Goal: Share content: Share content

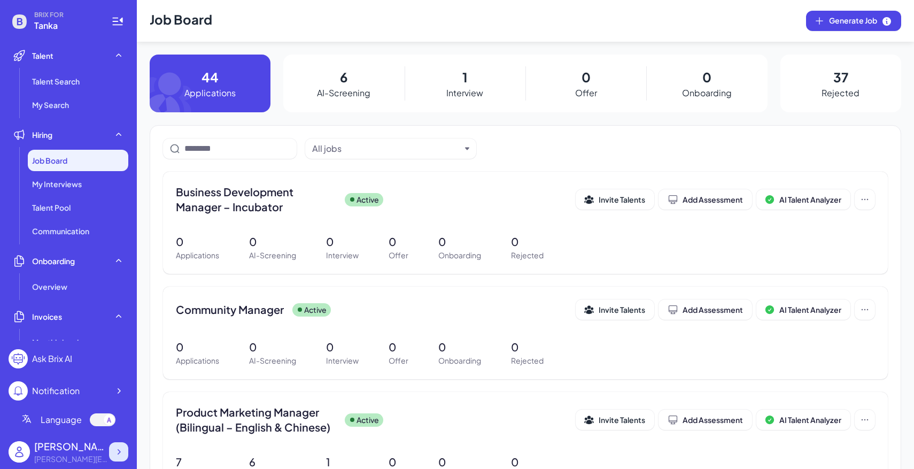
click at [123, 455] on icon at bounding box center [118, 451] width 11 height 11
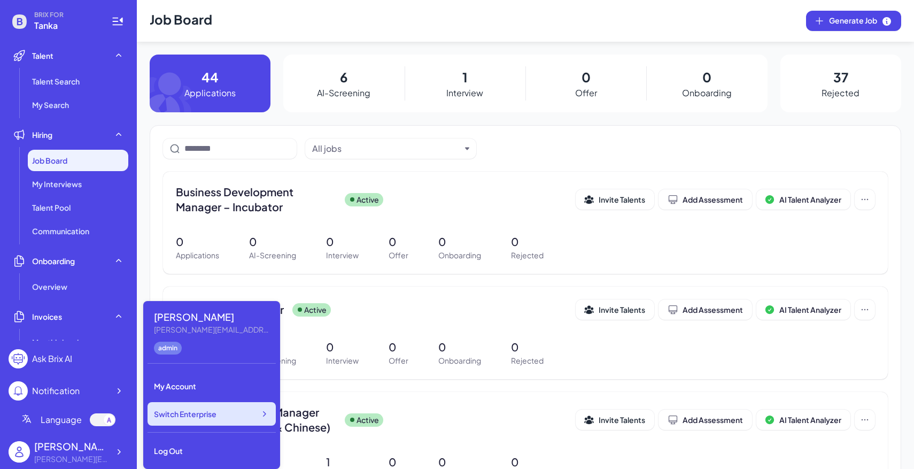
click at [198, 416] on span "Switch Enterprise" at bounding box center [185, 413] width 63 height 11
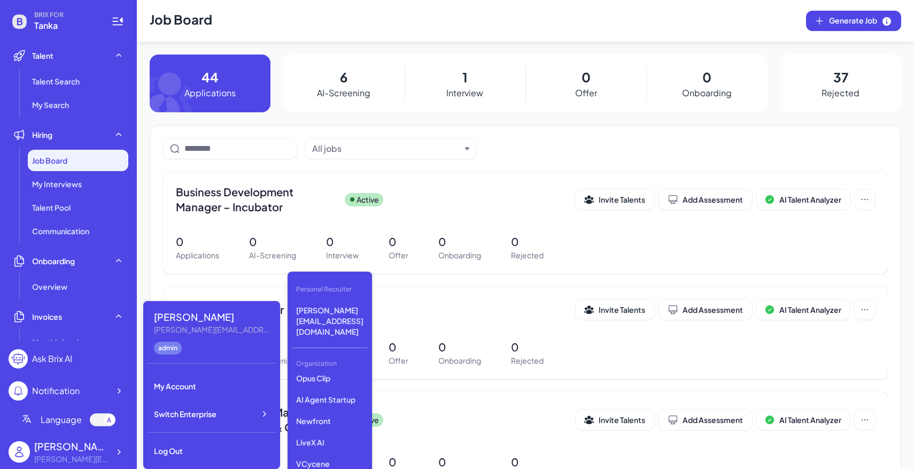
scroll to position [115, 0]
click at [320, 430] on p "LiveX AI" at bounding box center [330, 439] width 76 height 19
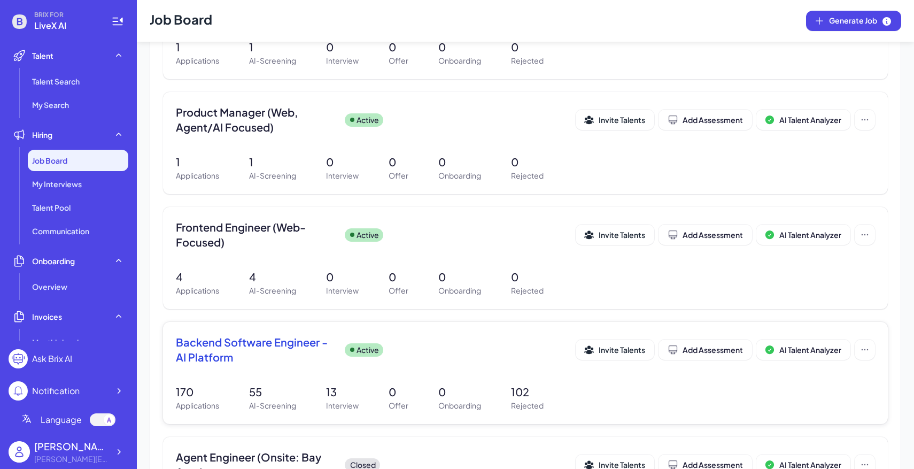
scroll to position [203, 0]
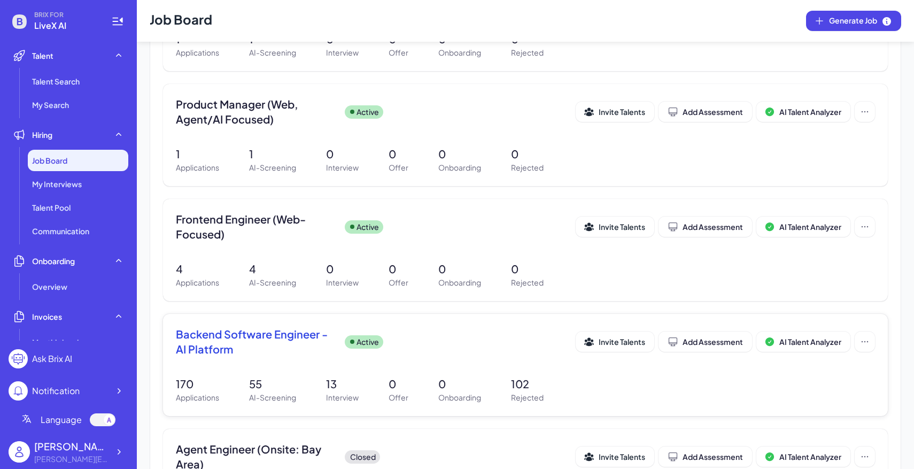
click at [389, 364] on div "Backend Software Engineer - AI Platform Active Invite Talents Add Assessment AI…" at bounding box center [525, 365] width 725 height 102
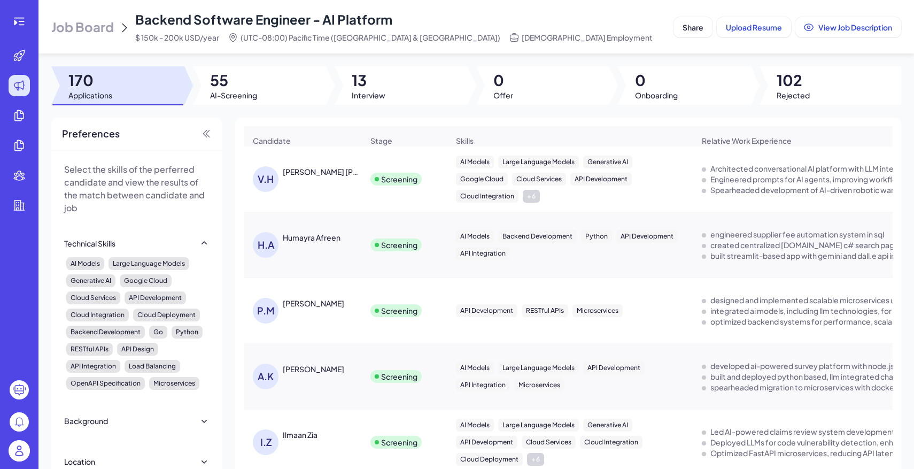
click at [696, 9] on header "Job Board Backend Software Engineer - AI Platform $ 150k - 200k USD/year (UTC-0…" at bounding box center [475, 26] width 875 height 53
click at [693, 21] on button "Share" at bounding box center [692, 27] width 39 height 20
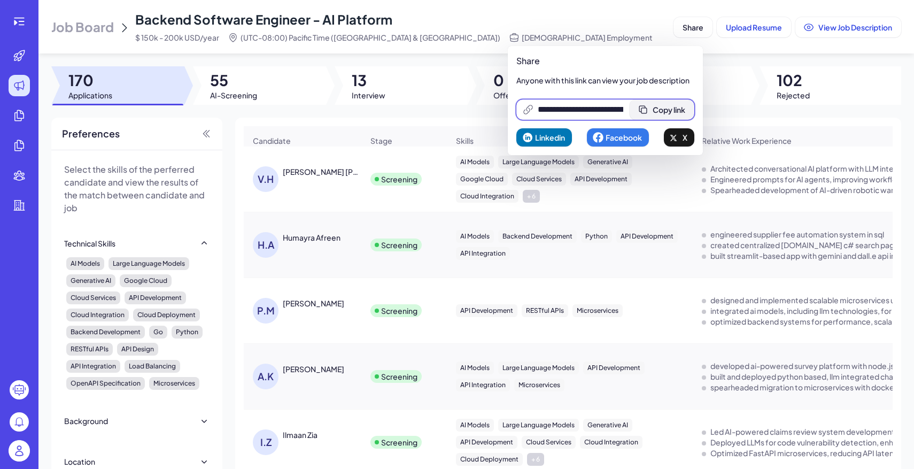
click at [680, 107] on span "Copy link" at bounding box center [669, 110] width 33 height 10
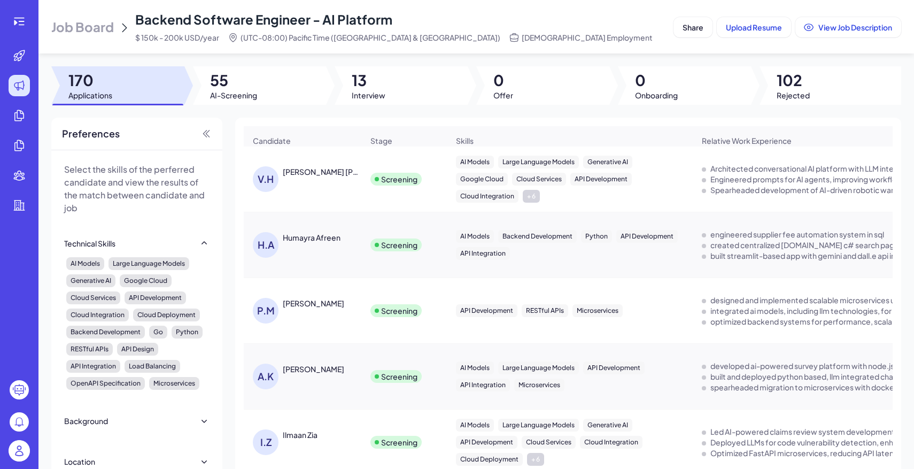
click at [508, 29] on div "Job Board Backend Software Engineer - AI Platform $ 150k - 200k USD/year (UTC-0…" at bounding box center [360, 27] width 618 height 32
click at [102, 18] on span "Job Board" at bounding box center [82, 26] width 63 height 17
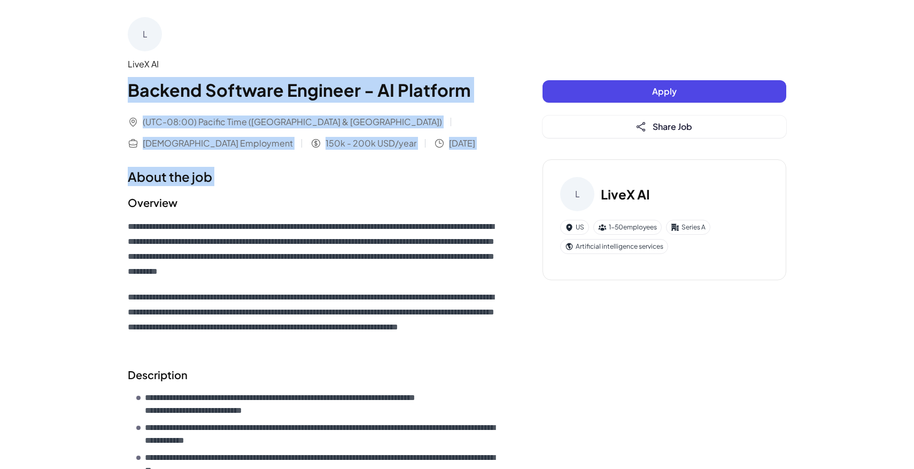
drag, startPoint x: 123, startPoint y: 82, endPoint x: 269, endPoint y: 215, distance: 197.5
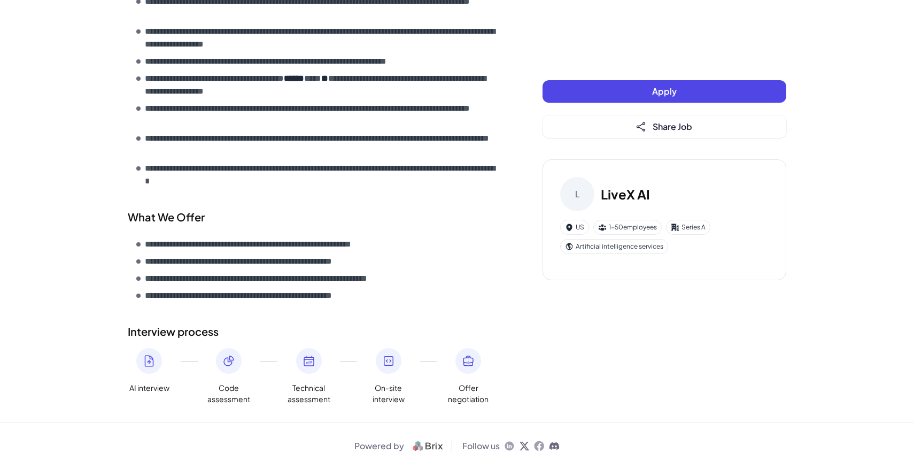
scroll to position [605, 0]
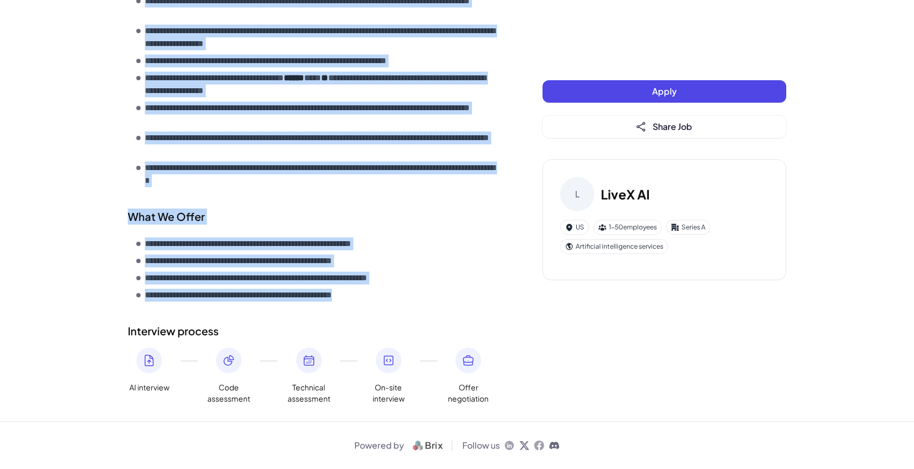
click at [424, 300] on li "**********" at bounding box center [317, 295] width 363 height 13
copy div "**********"
